Goal: Transaction & Acquisition: Download file/media

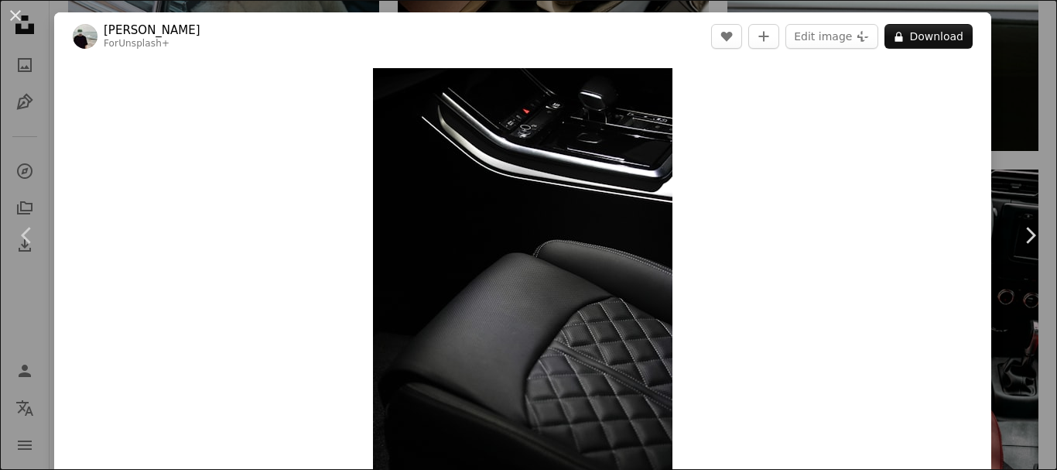
scroll to position [10060, 0]
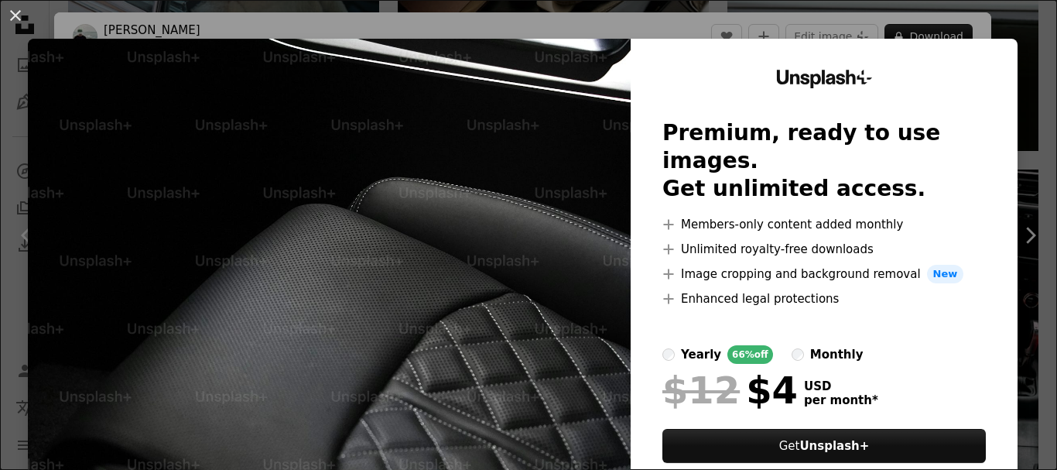
click at [989, 18] on div "An X shape Unsplash+ Premium, ready to use images. Get unlimited access. A plus…" at bounding box center [528, 235] width 1057 height 470
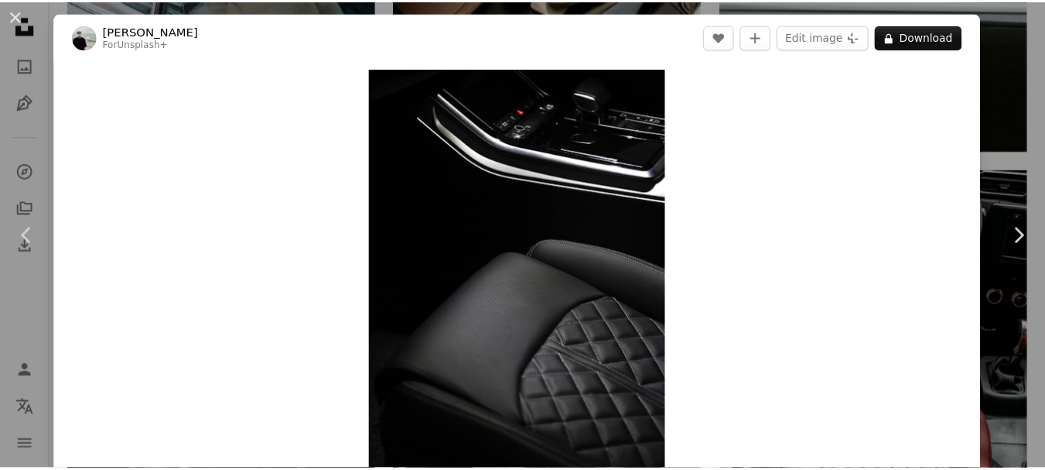
scroll to position [310, 0]
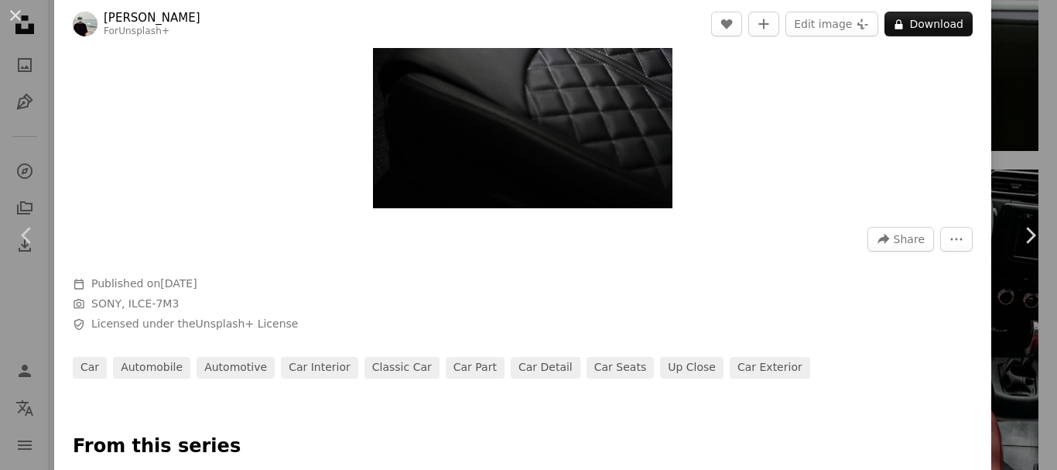
click at [1014, 105] on div "An X shape Chevron left Chevron right [PERSON_NAME] For Unsplash+ A heart A plu…" at bounding box center [528, 235] width 1057 height 470
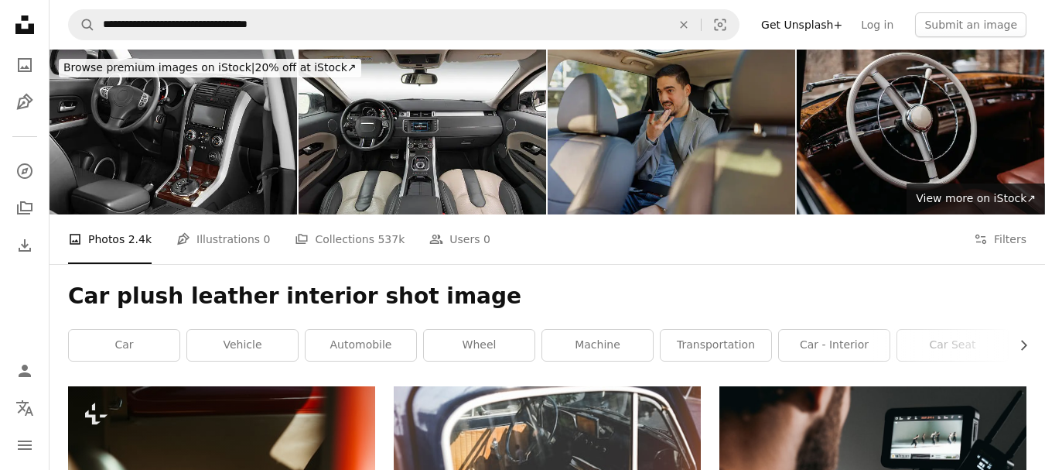
drag, startPoint x: 714, startPoint y: 391, endPoint x: 727, endPoint y: 157, distance: 234.0
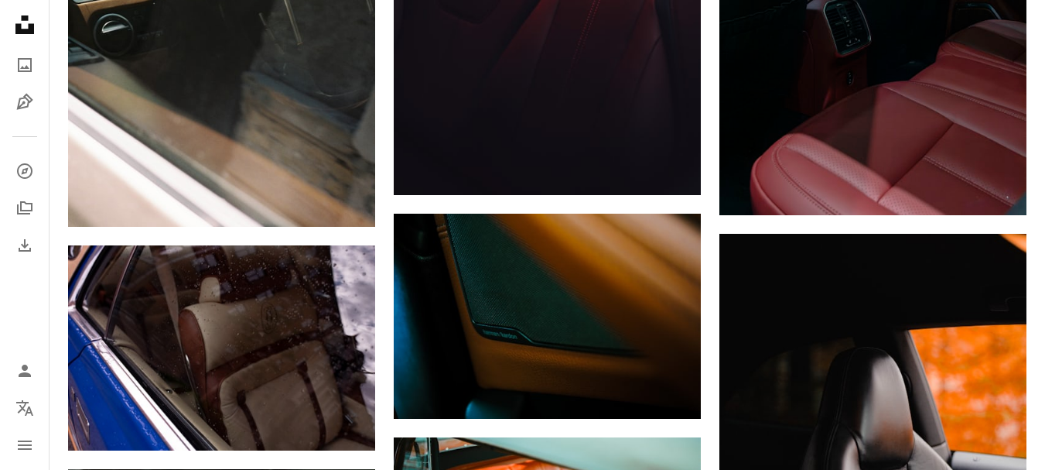
scroll to position [4875, 0]
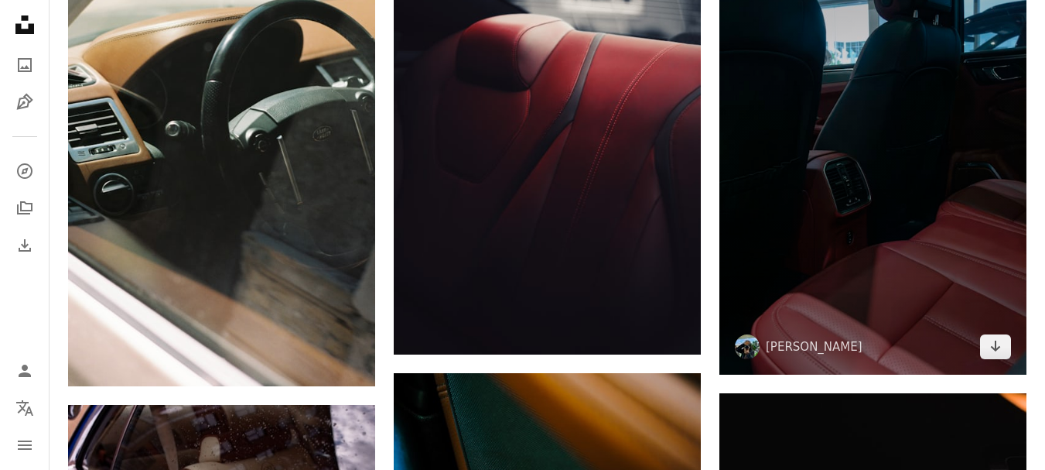
click at [900, 268] on img at bounding box center [873, 143] width 307 height 461
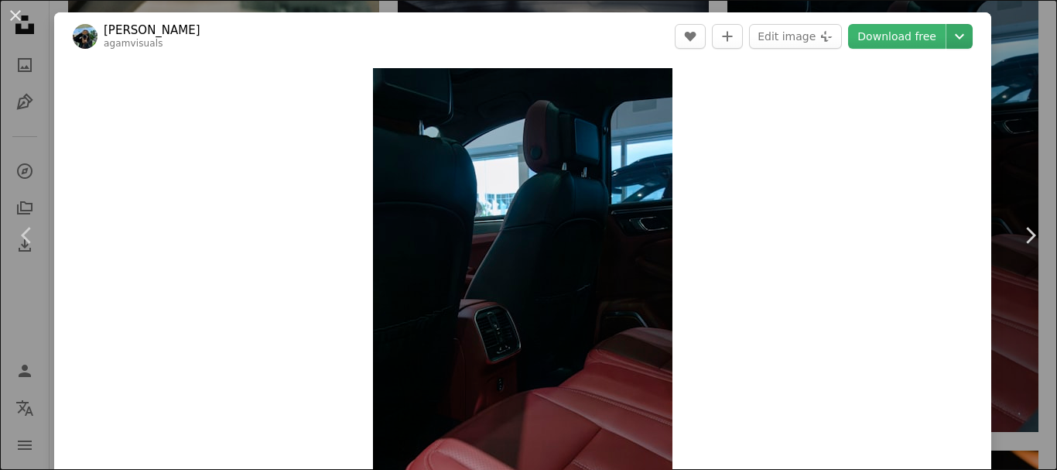
click at [953, 44] on icon "Chevron down" at bounding box center [959, 36] width 25 height 19
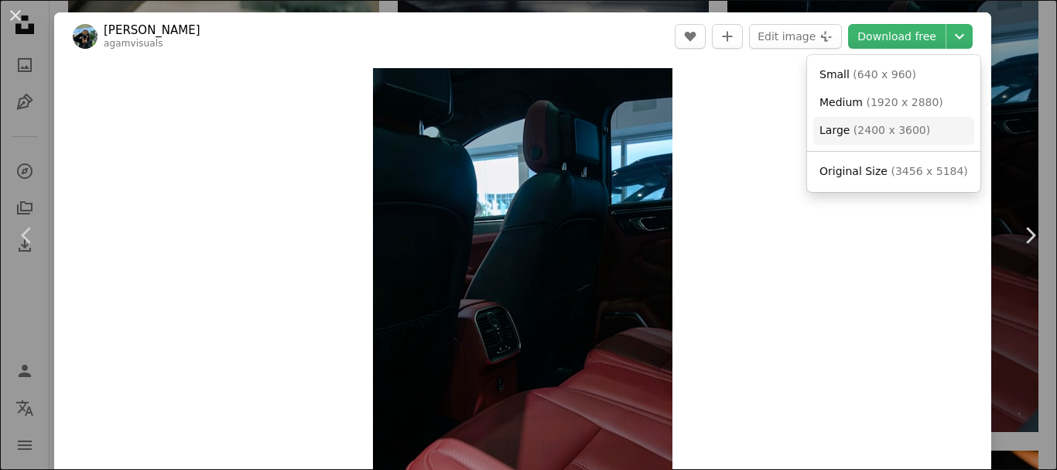
click at [864, 127] on span "( 2400 x 3600 )" at bounding box center [892, 130] width 77 height 12
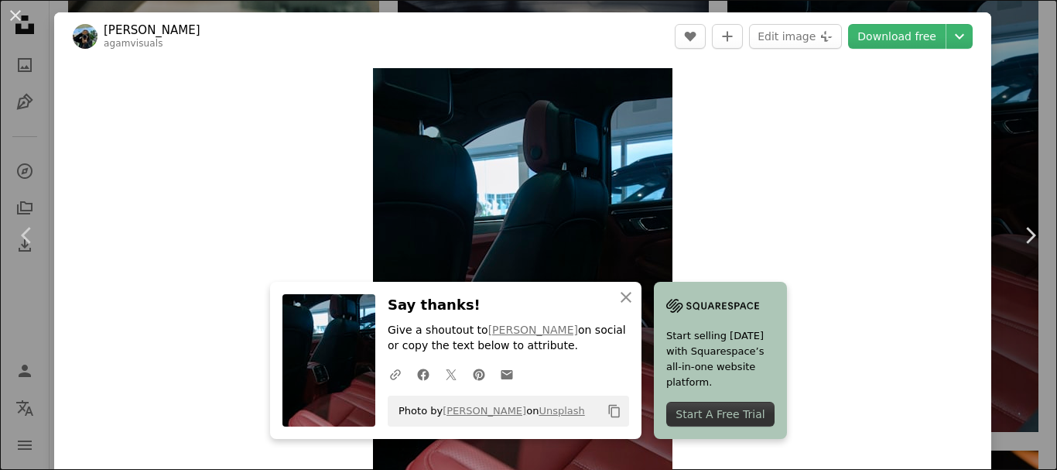
click at [1005, 47] on div "An X shape Chevron left Chevron right An X shape Close Say thanks! Give a shout…" at bounding box center [528, 235] width 1057 height 470
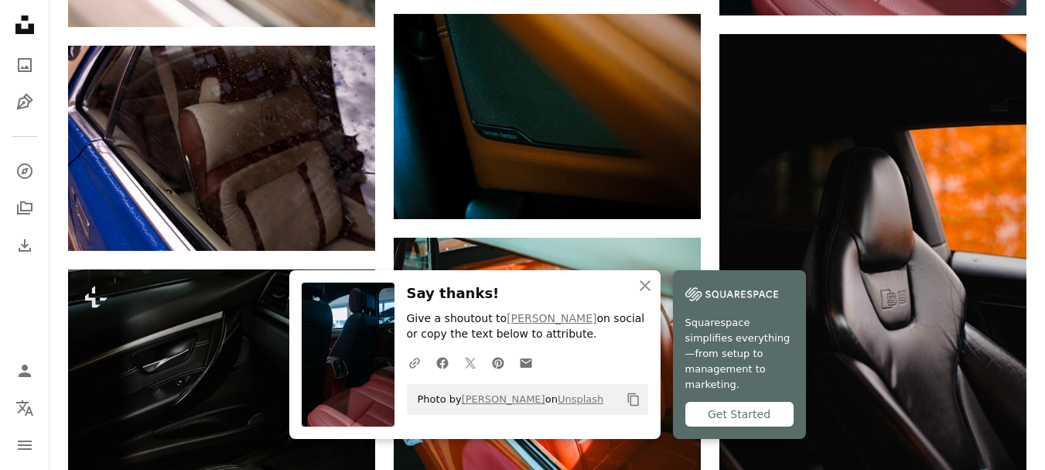
scroll to position [5262, 0]
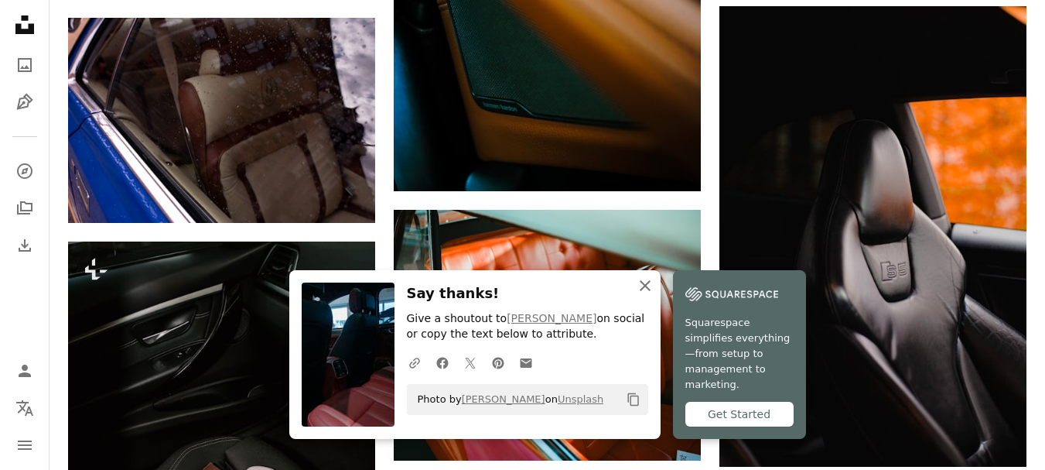
click at [651, 295] on icon "An X shape" at bounding box center [645, 285] width 19 height 19
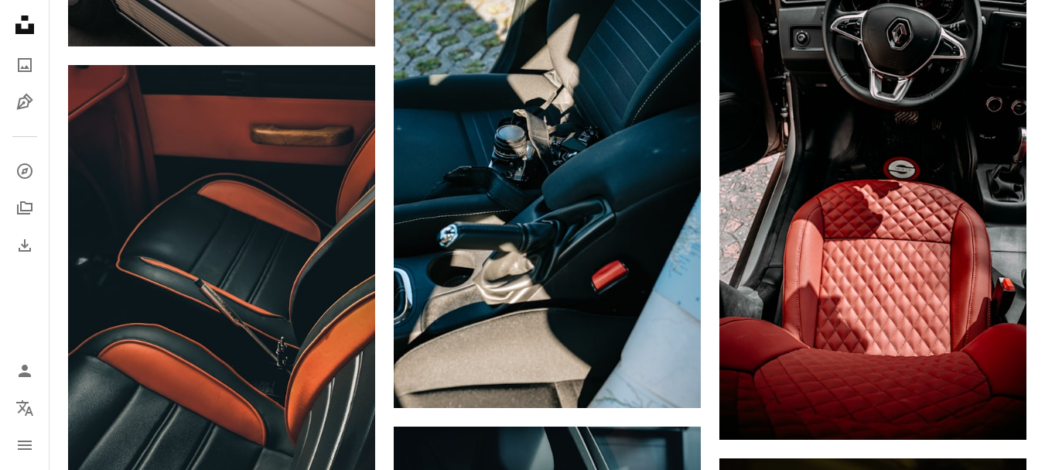
scroll to position [10214, 0]
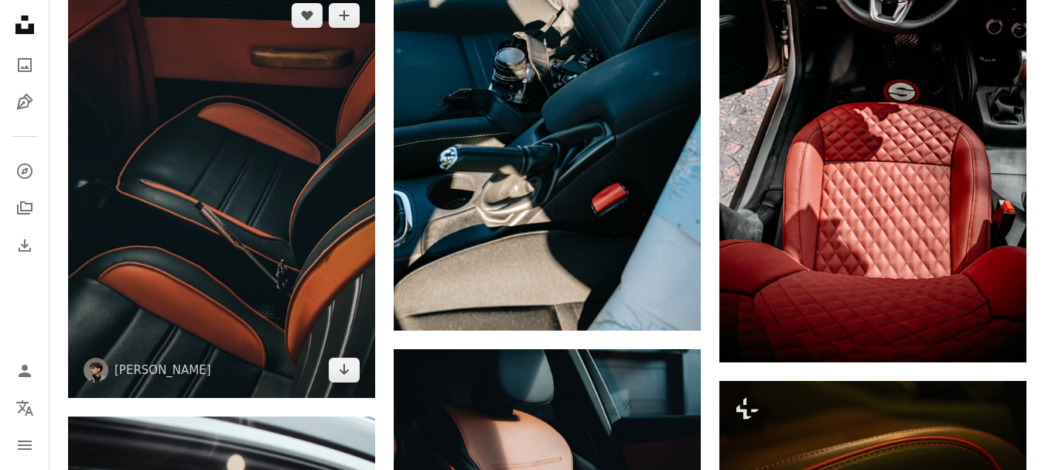
click at [251, 196] on img at bounding box center [221, 193] width 307 height 410
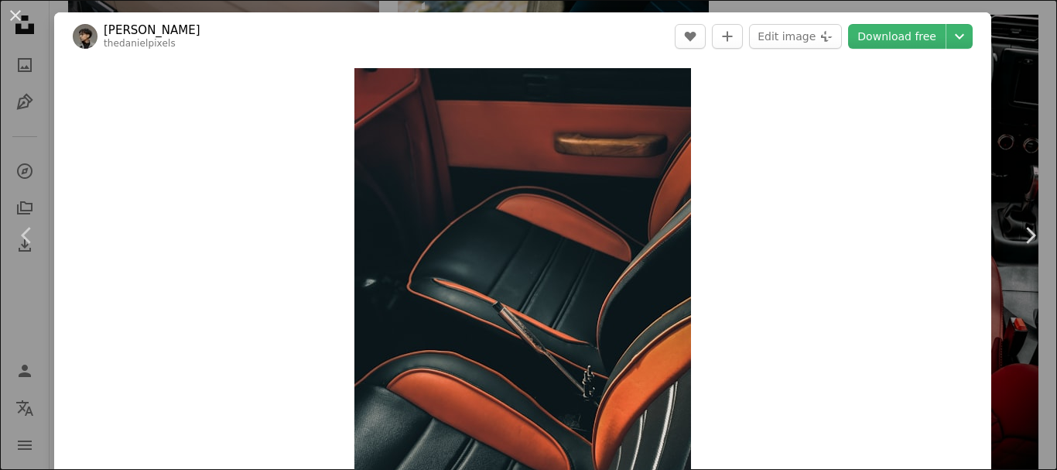
click at [989, 29] on div "An X shape Chevron left Chevron right [PERSON_NAME] thedanielpixels A heart A p…" at bounding box center [528, 235] width 1057 height 470
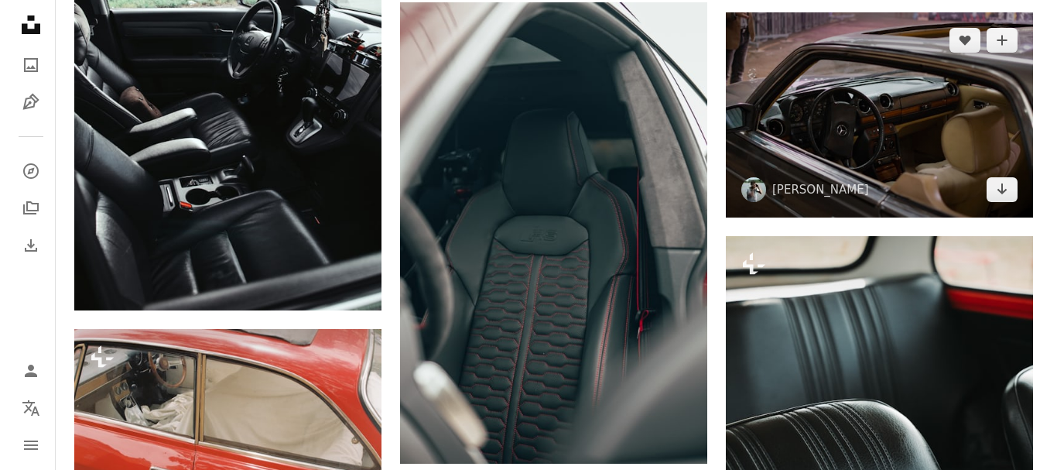
scroll to position [10756, 0]
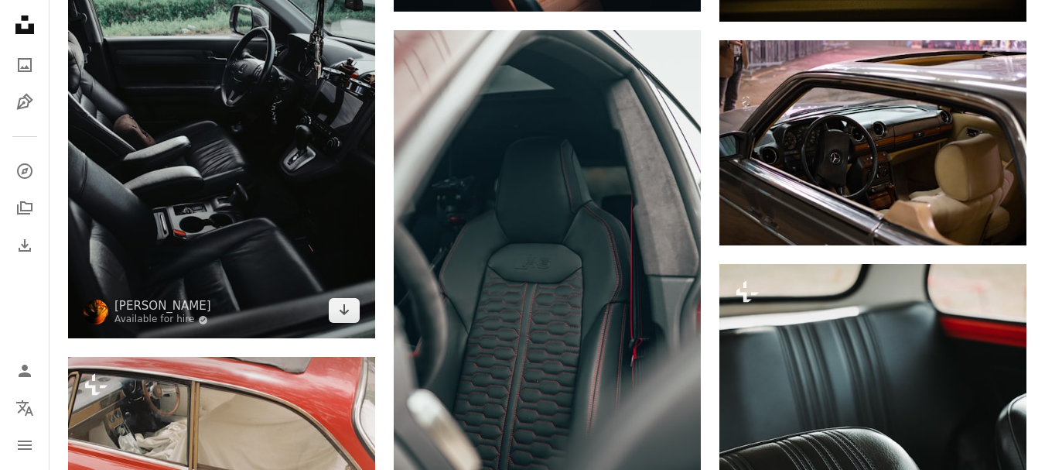
click at [232, 145] on img at bounding box center [221, 107] width 307 height 464
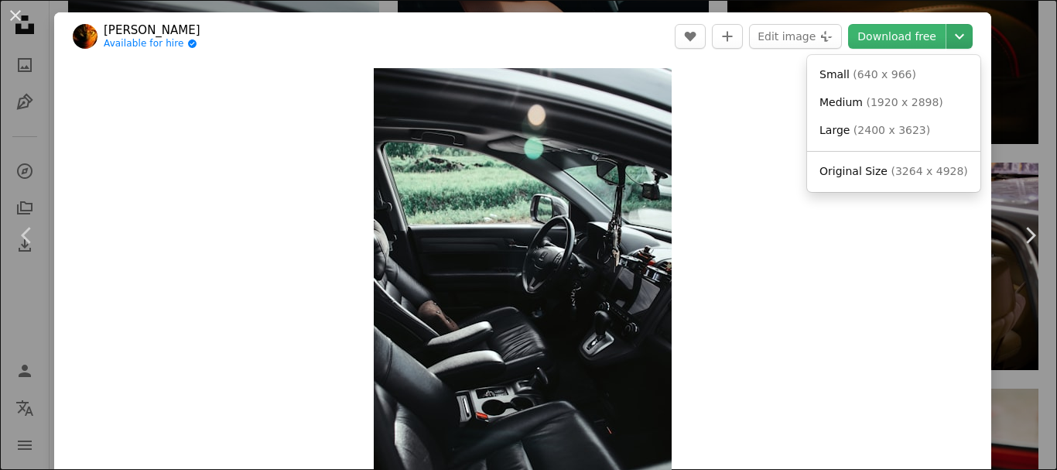
click at [947, 42] on icon "Chevron down" at bounding box center [959, 36] width 25 height 19
click at [846, 131] on span "Large" at bounding box center [834, 130] width 30 height 12
